Goal: Check status: Check status

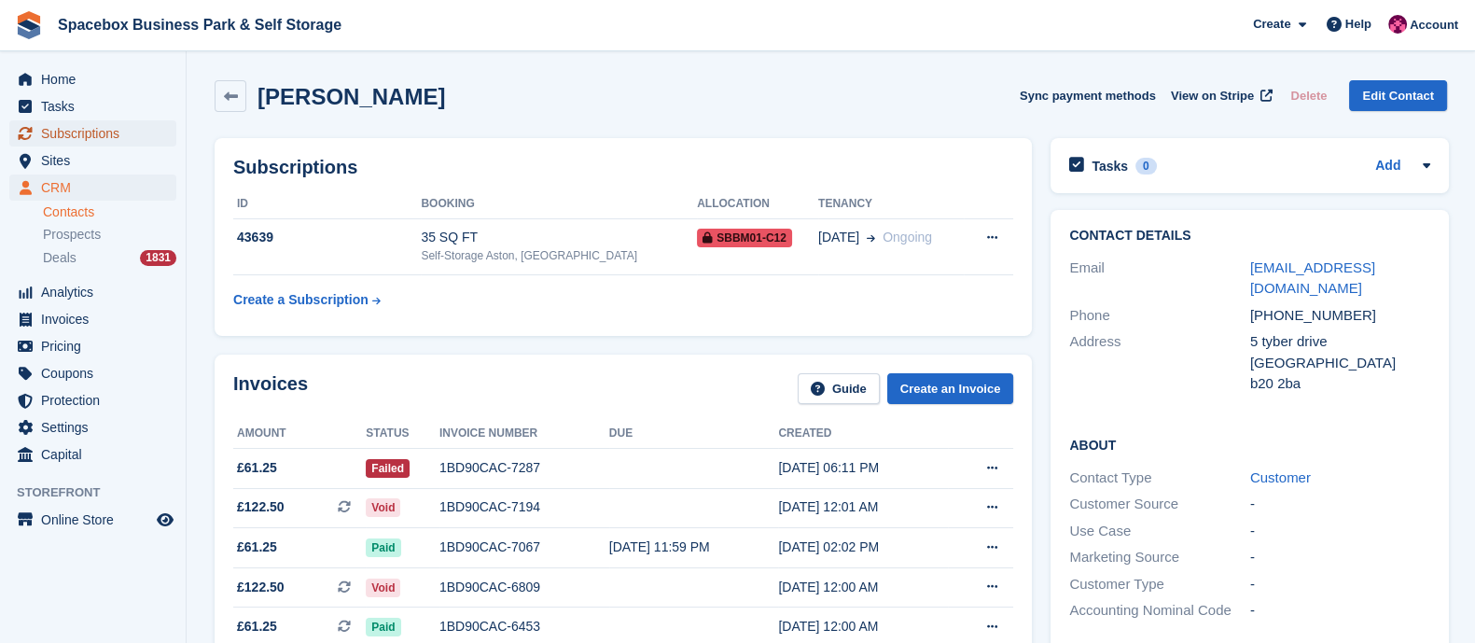
click at [85, 137] on span "Subscriptions" at bounding box center [97, 133] width 112 height 26
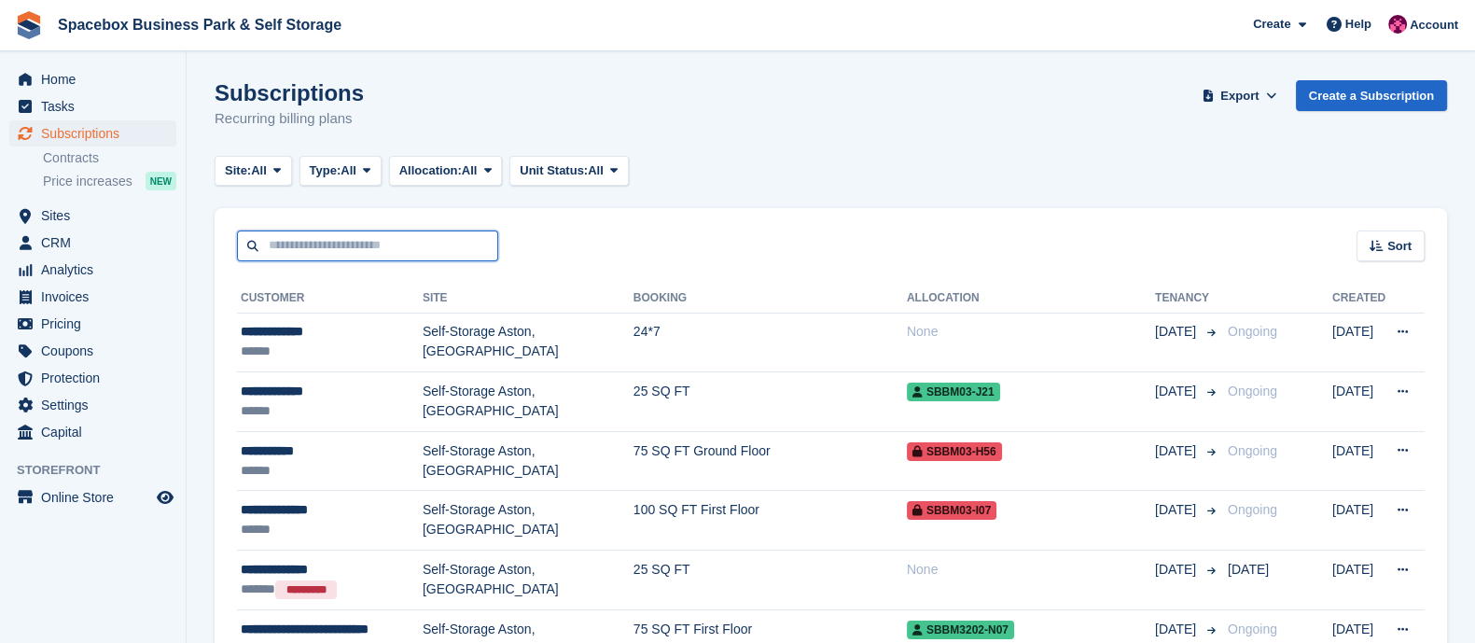
click at [350, 247] on input "text" at bounding box center [367, 245] width 261 height 31
type input "****"
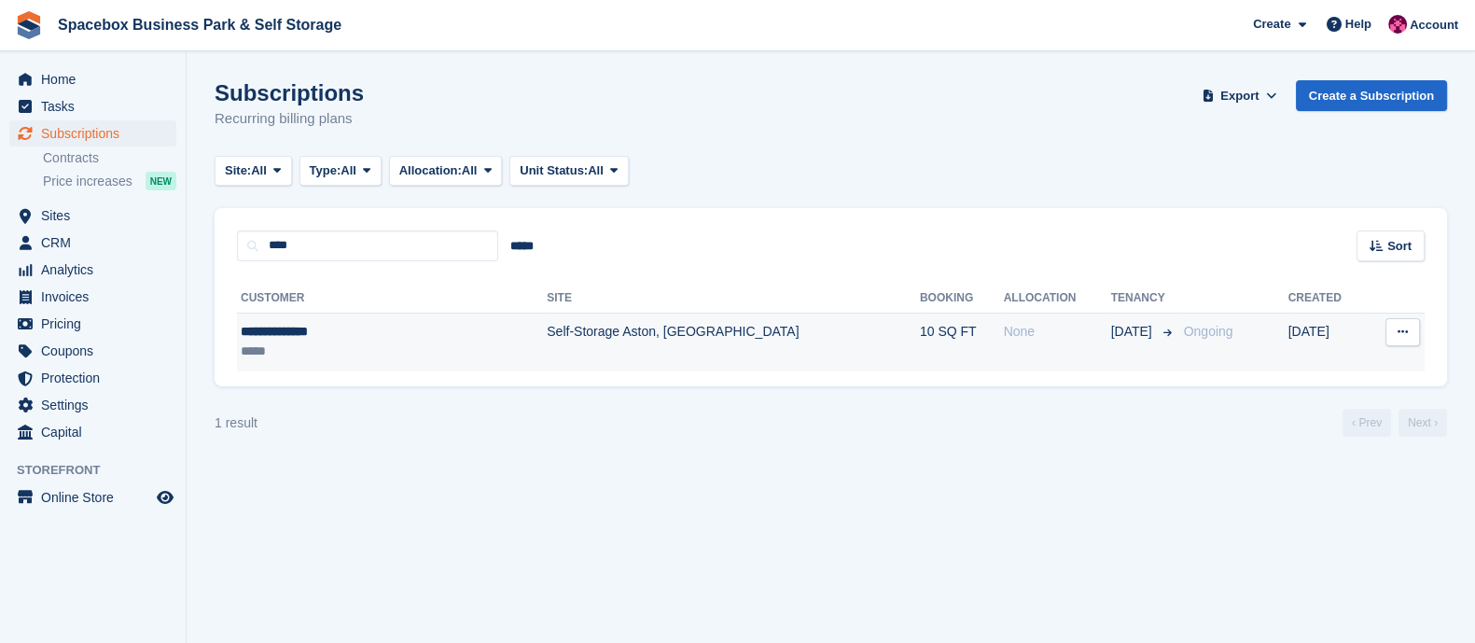
click at [289, 329] on div "**********" at bounding box center [344, 332] width 206 height 20
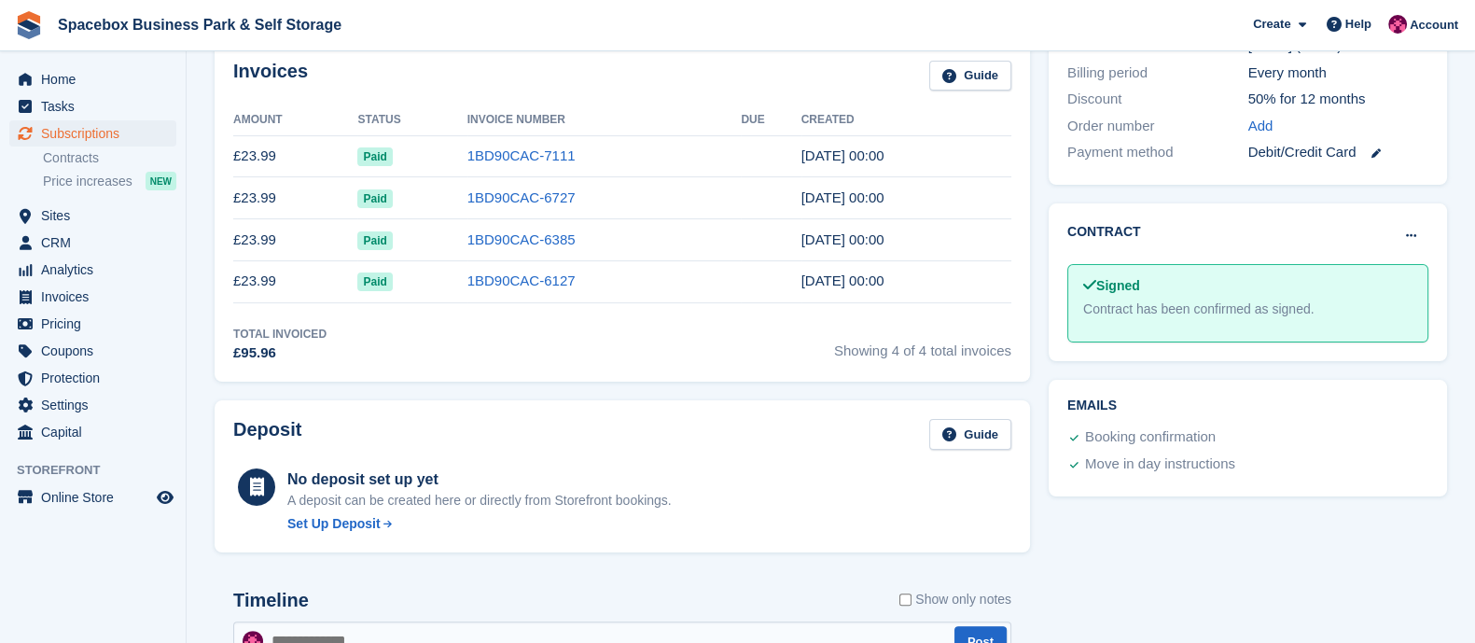
scroll to position [61, 0]
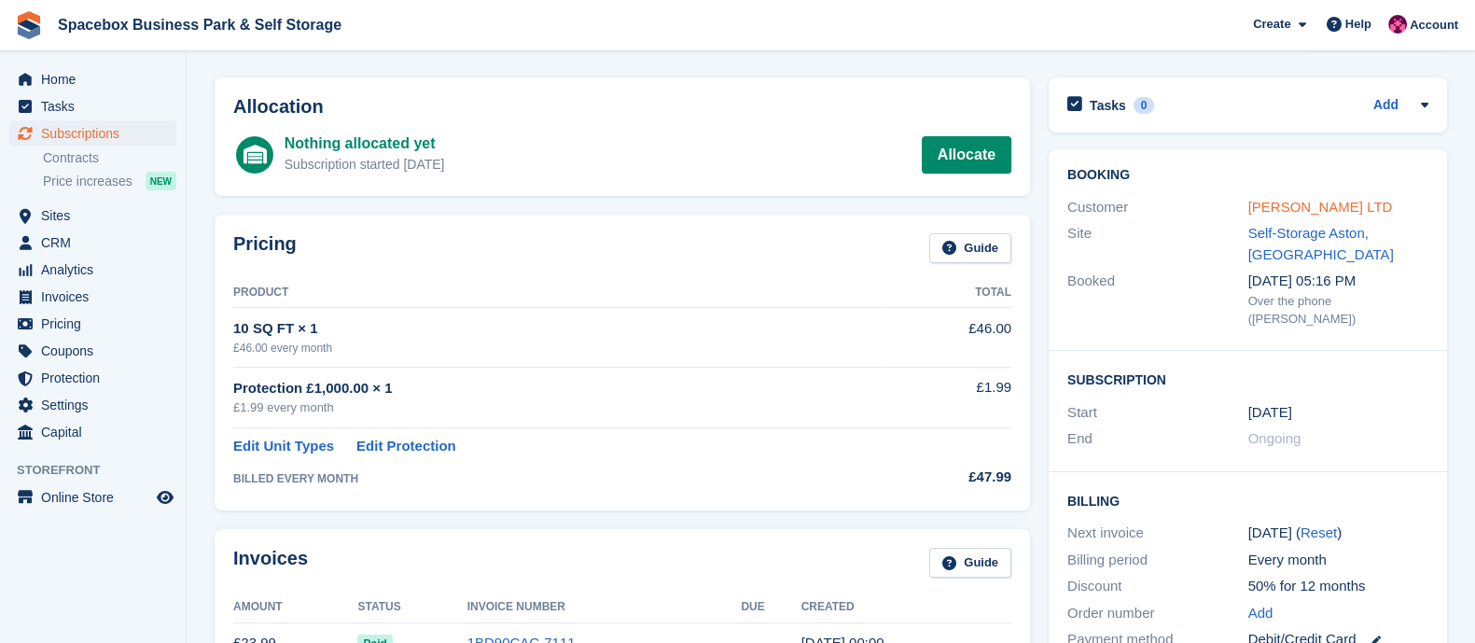
click at [1298, 205] on link "[PERSON_NAME] LTD" at bounding box center [1320, 207] width 145 height 16
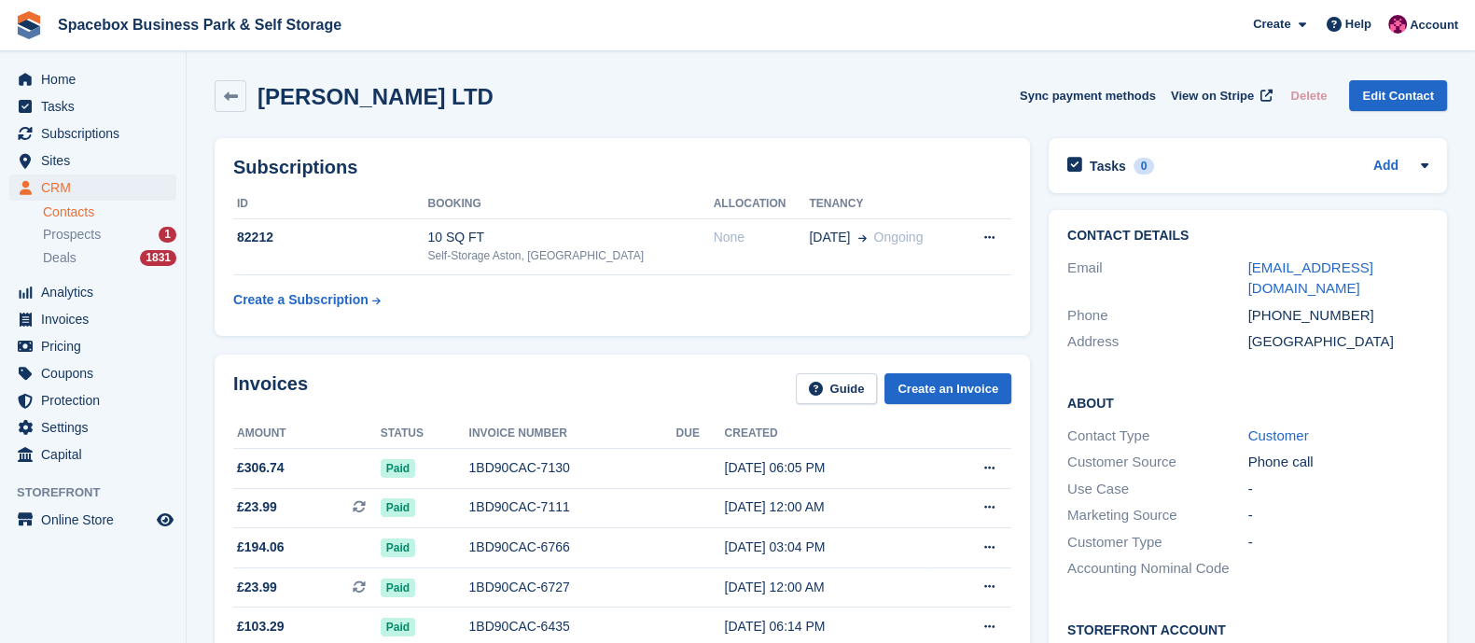
scroll to position [369, 0]
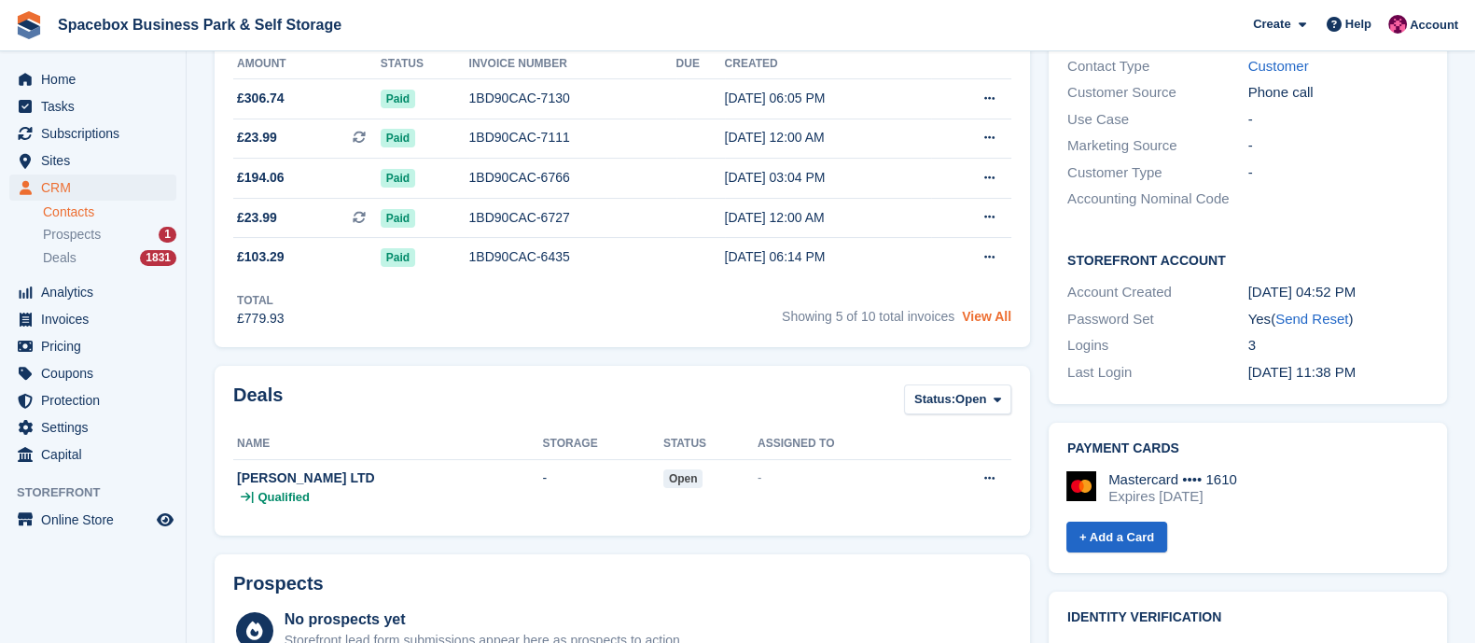
click at [983, 313] on link "View All" at bounding box center [986, 316] width 49 height 15
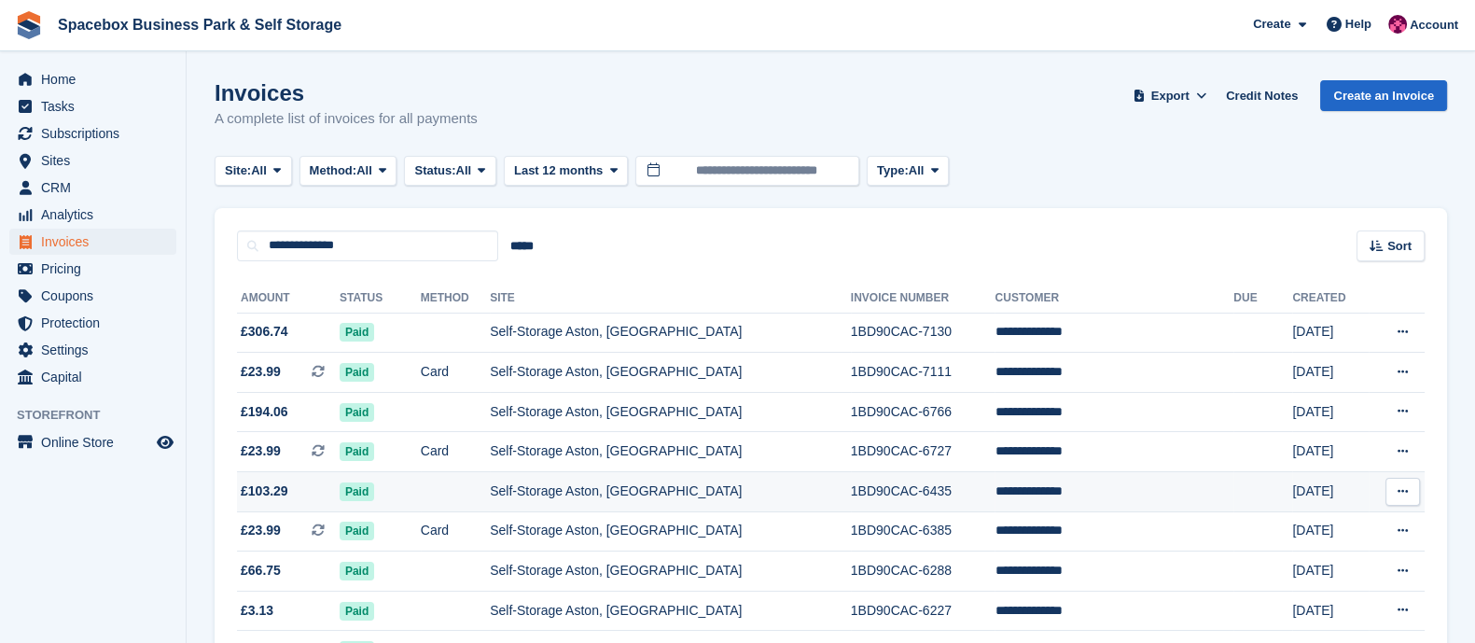
scroll to position [163, 0]
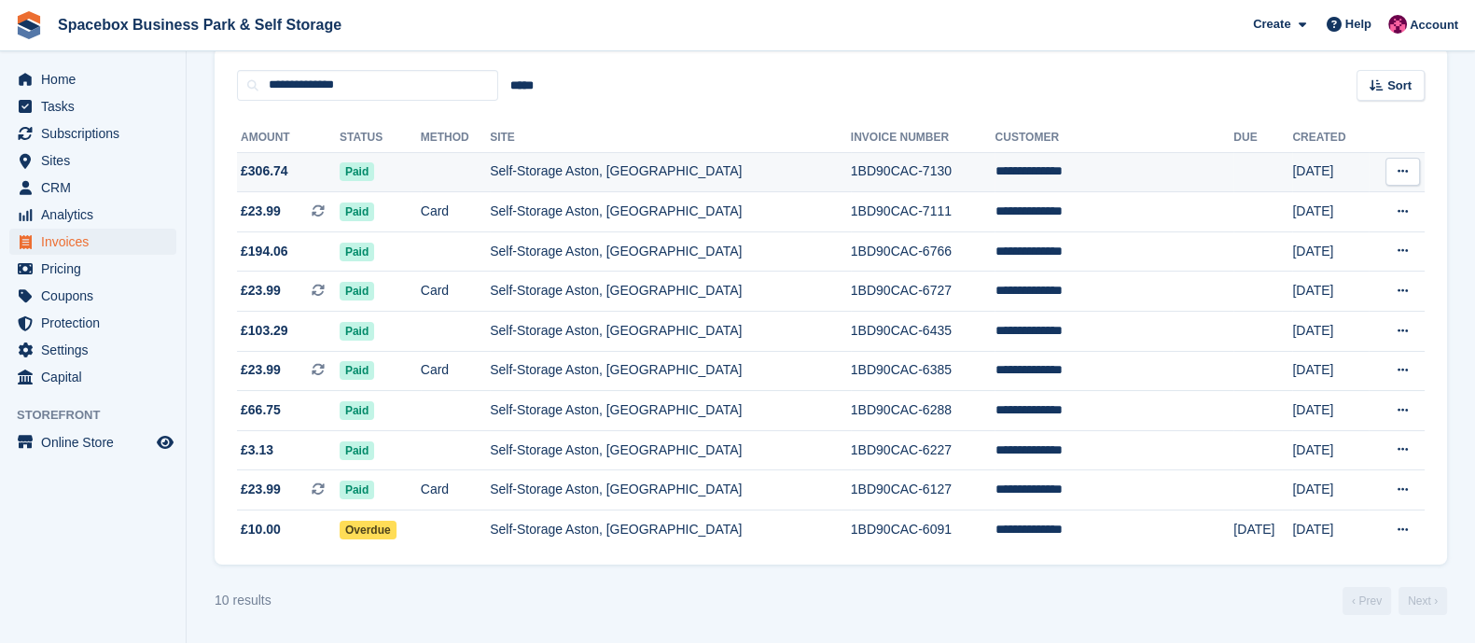
click at [295, 171] on span "£306.74" at bounding box center [288, 171] width 103 height 20
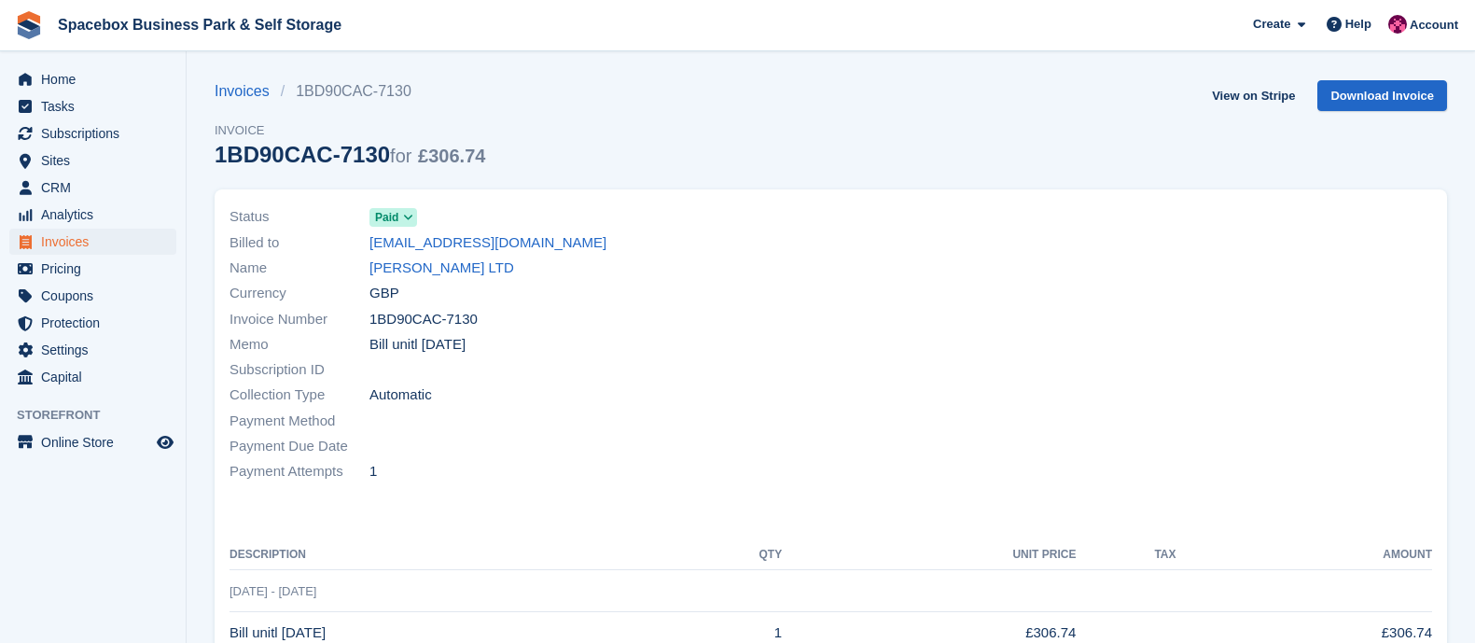
scroll to position [271, 0]
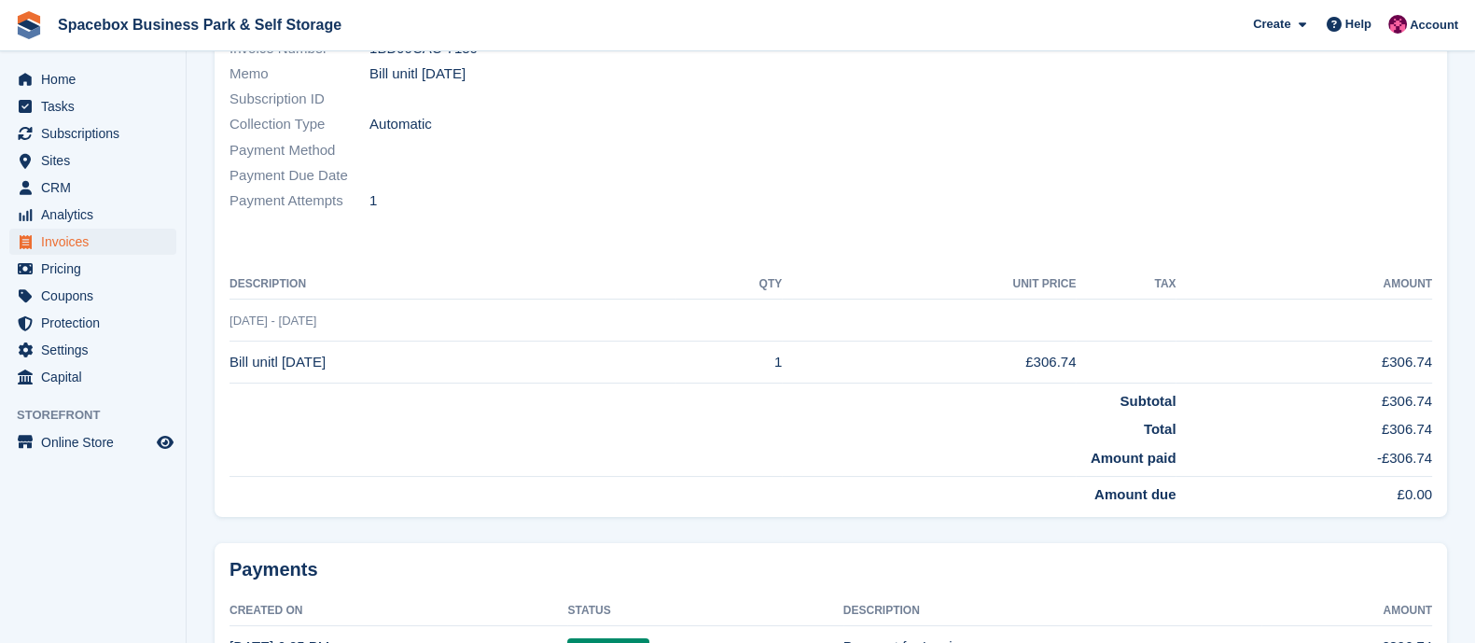
drag, startPoint x: 285, startPoint y: 372, endPoint x: 345, endPoint y: 369, distance: 60.8
click at [345, 369] on td "Bill unitl [DATE]" at bounding box center [453, 362] width 446 height 42
click at [345, 369] on td "Bill unitl 24/07/25" at bounding box center [453, 362] width 446 height 42
click at [285, 371] on td "Bill unitl 24/07/25" at bounding box center [453, 362] width 446 height 42
drag, startPoint x: 280, startPoint y: 369, endPoint x: 346, endPoint y: 368, distance: 66.3
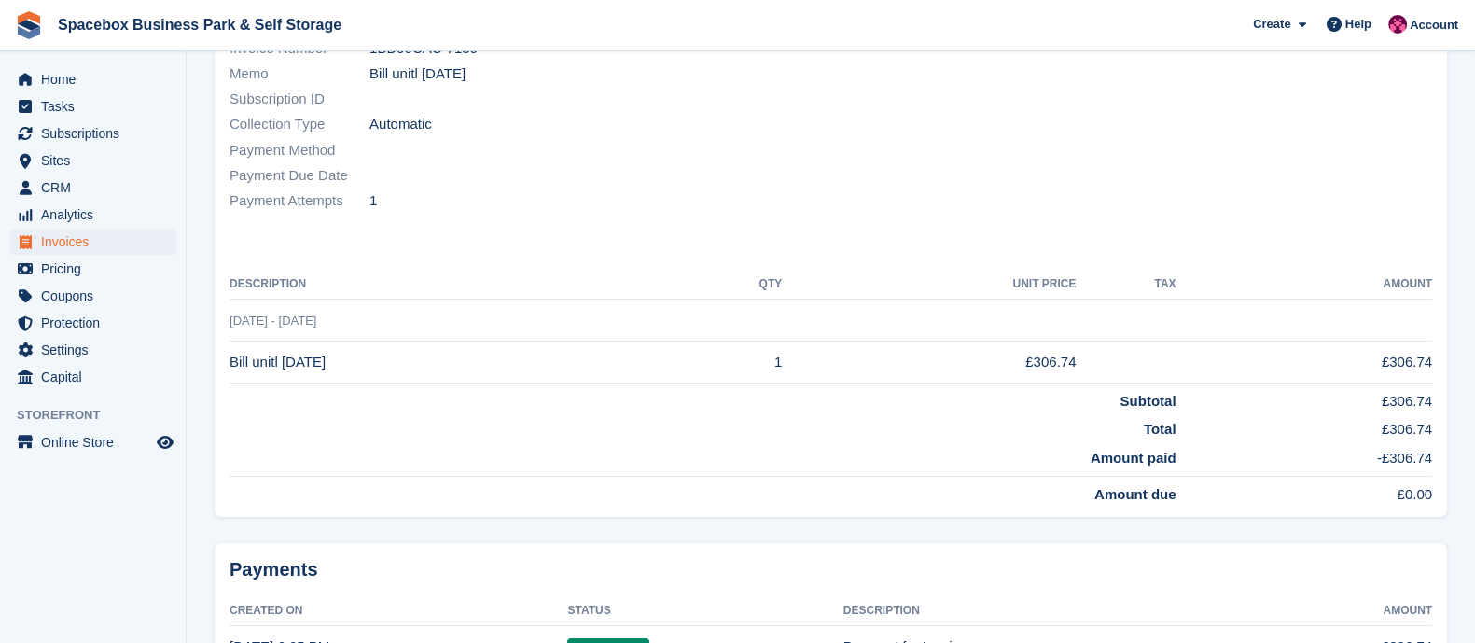
click at [346, 368] on td "Bill unitl 24/07/25" at bounding box center [453, 362] width 446 height 42
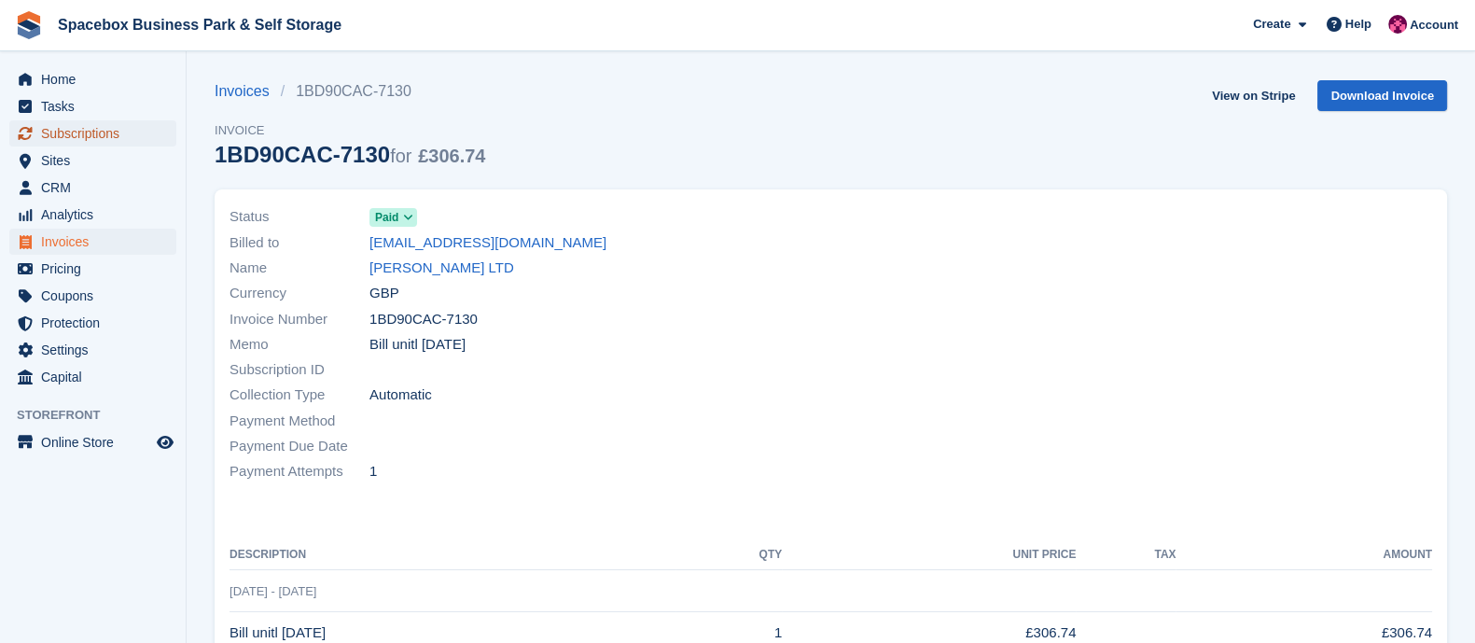
click at [94, 122] on span "Subscriptions" at bounding box center [97, 133] width 112 height 26
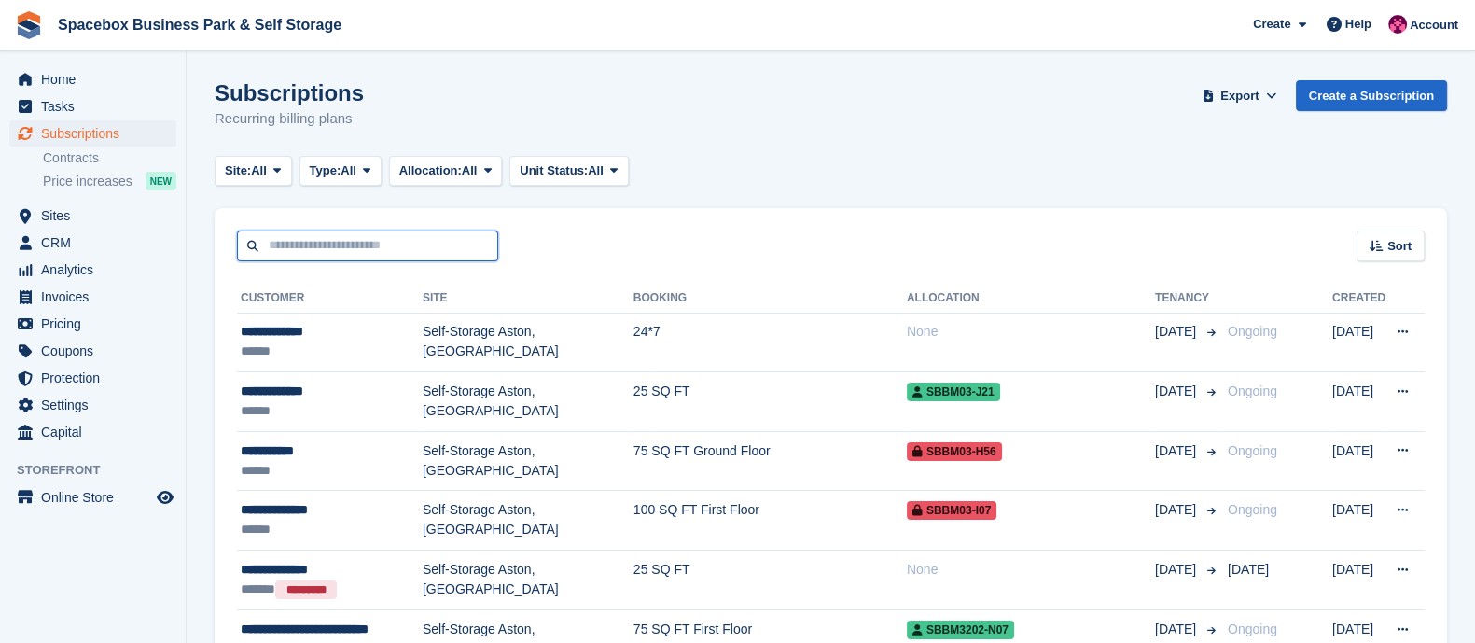
click at [419, 250] on input "text" at bounding box center [367, 245] width 261 height 31
type input "**********"
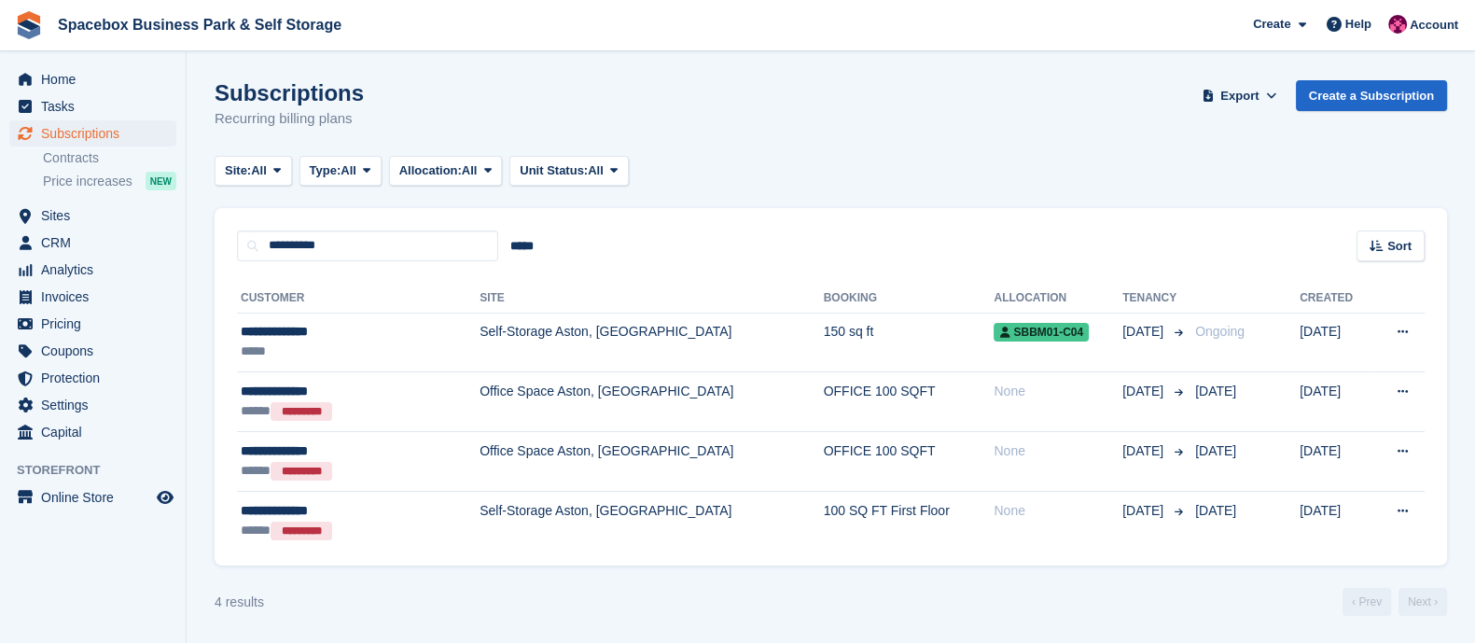
click at [365, 342] on div "*****" at bounding box center [328, 351] width 175 height 20
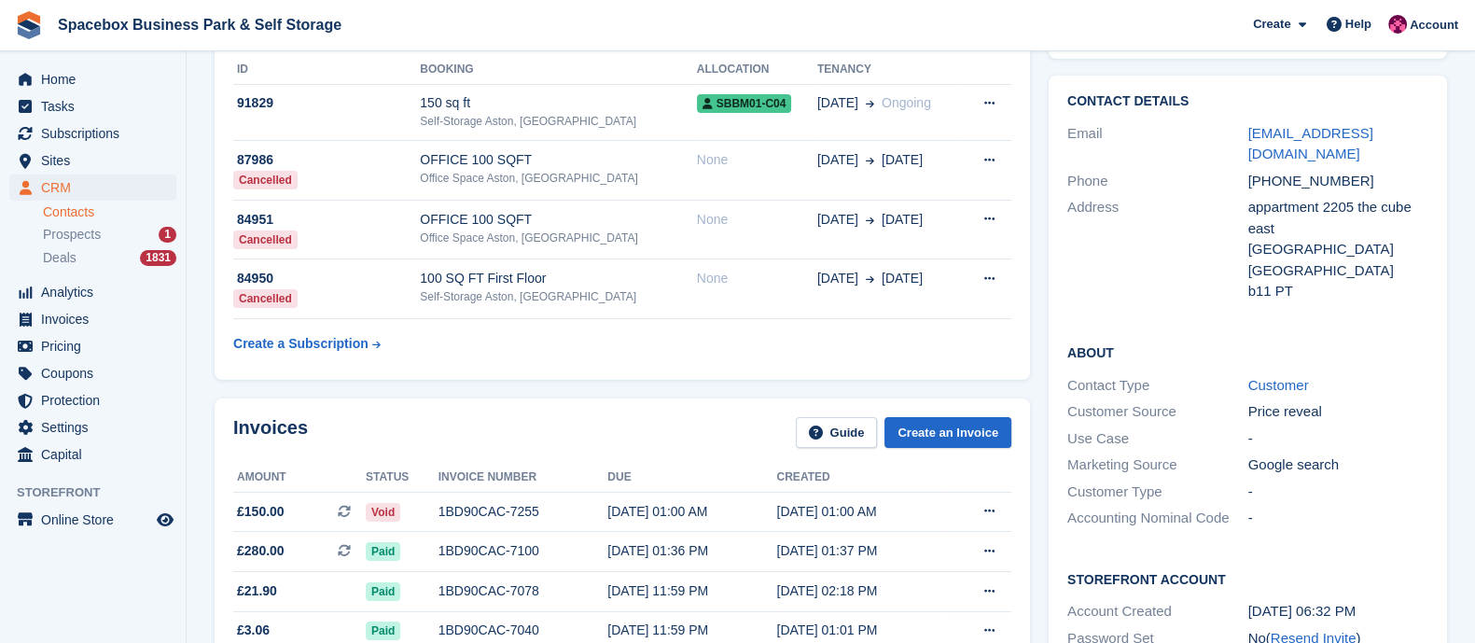
scroll to position [135, 0]
